Goal: Obtain resource: Download file/media

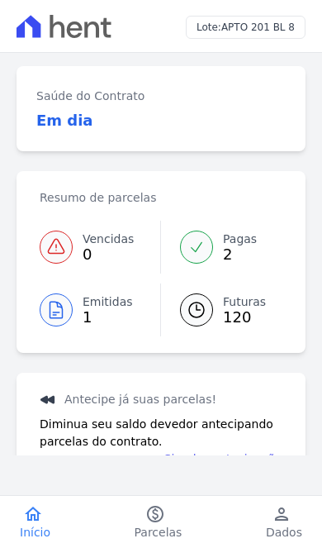
scroll to position [-1, 0]
click at [157, 524] on span "Parcelas" at bounding box center [159, 532] width 48 height 17
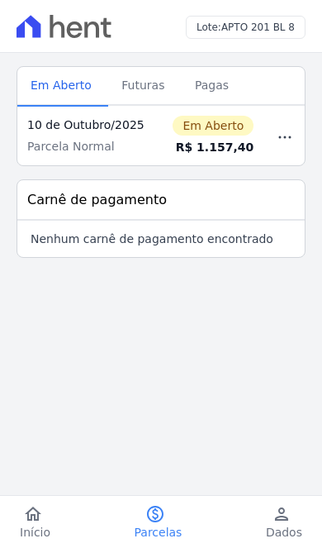
click at [138, 92] on span "Futuras" at bounding box center [142, 85] width 63 height 33
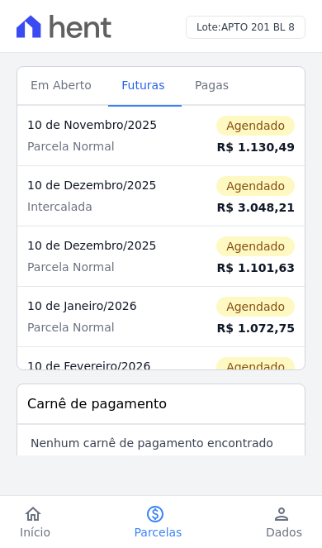
click at [50, 88] on span "Em Aberto" at bounding box center [61, 85] width 81 height 33
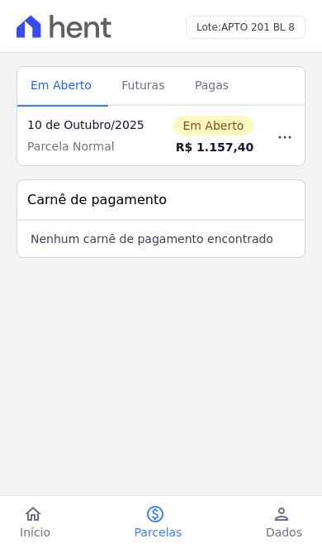
click at [141, 81] on span "Futuras" at bounding box center [142, 85] width 63 height 33
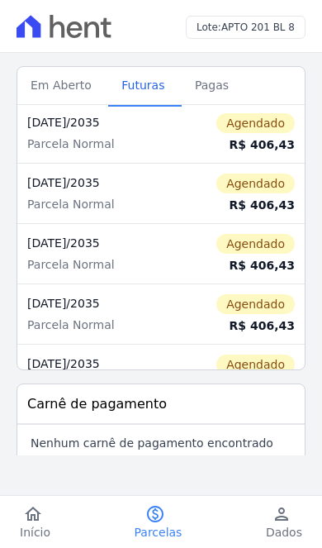
click at [56, 78] on span "Em Aberto" at bounding box center [61, 85] width 81 height 33
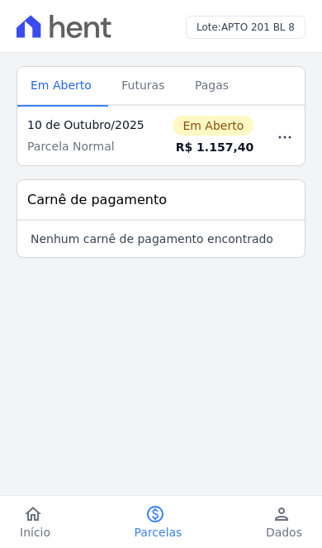
click at [128, 126] on div "10 de Outubro/2025" at bounding box center [88, 124] width 122 height 17
click at [282, 140] on icon "button" at bounding box center [285, 137] width 20 height 20
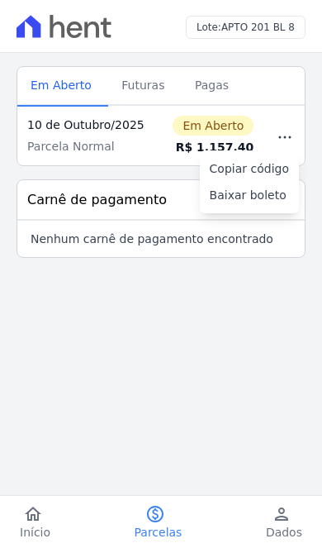
click at [273, 197] on span "Baixar boleto" at bounding box center [248, 195] width 77 height 17
